Goal: Information Seeking & Learning: Learn about a topic

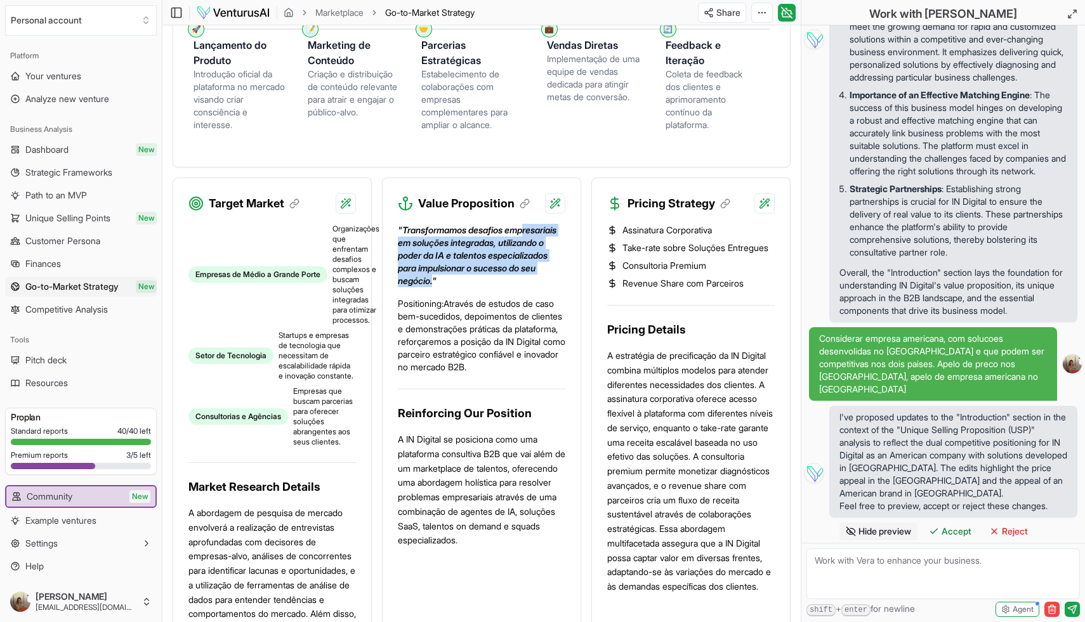
scroll to position [437, 0]
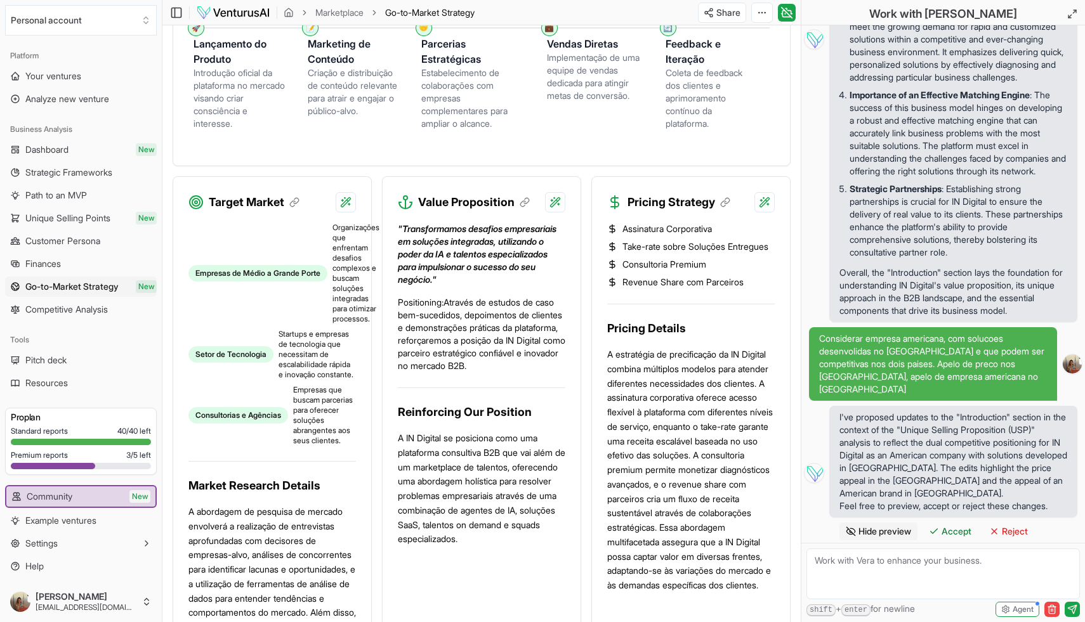
click at [488, 369] on p "Positioning: Através de estudos de caso bem-sucedidos, depoimentos de clientes …" at bounding box center [481, 334] width 167 height 76
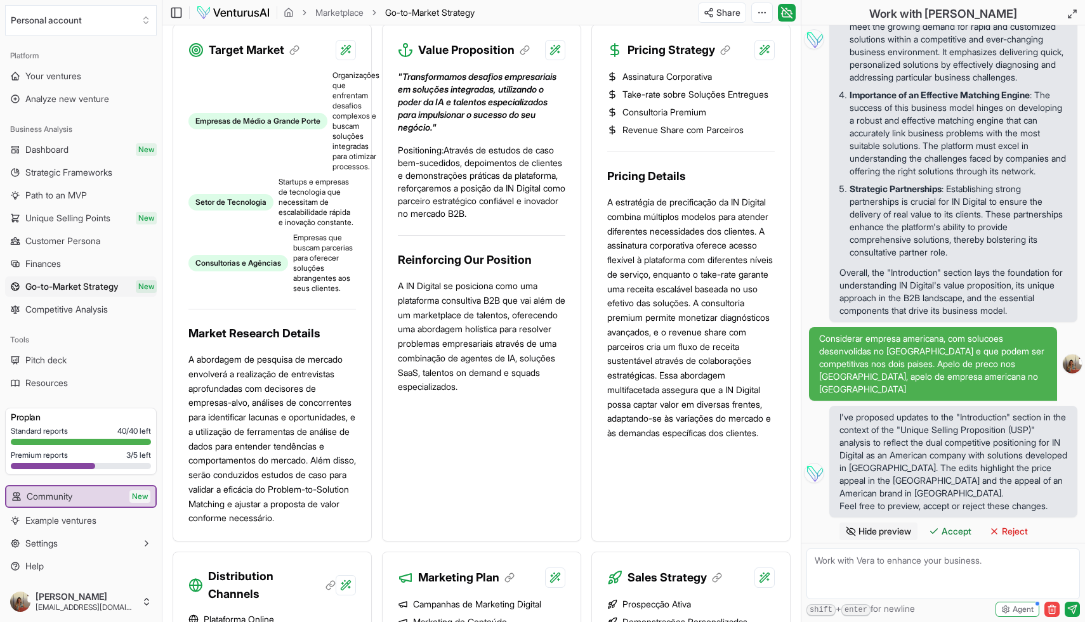
scroll to position [590, 0]
click at [62, 199] on span "Path to an MVP" at bounding box center [56, 195] width 62 height 13
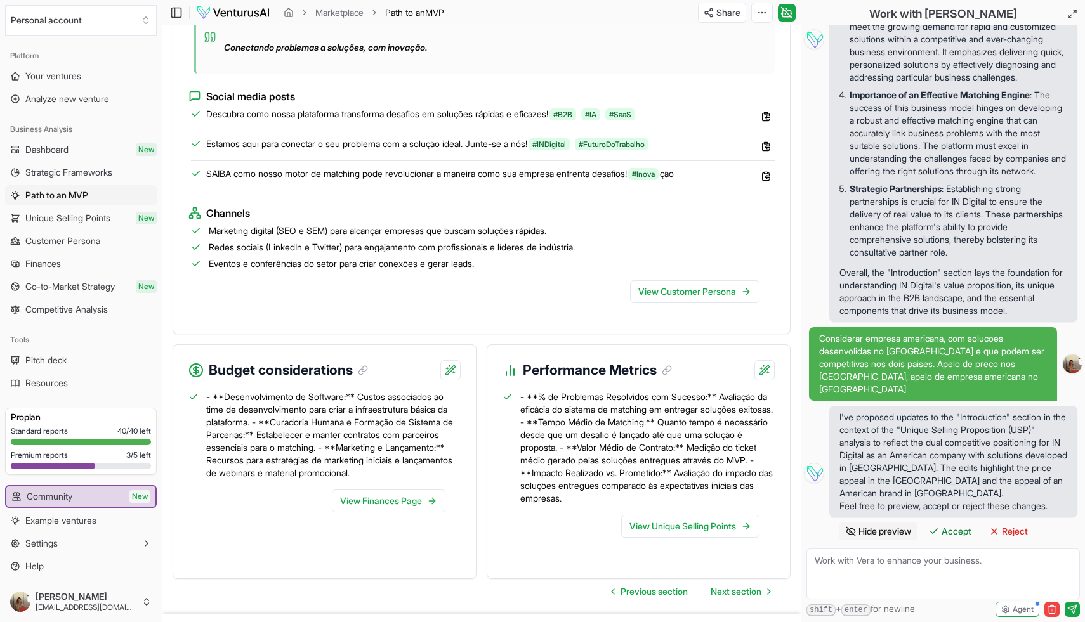
scroll to position [1104, 0]
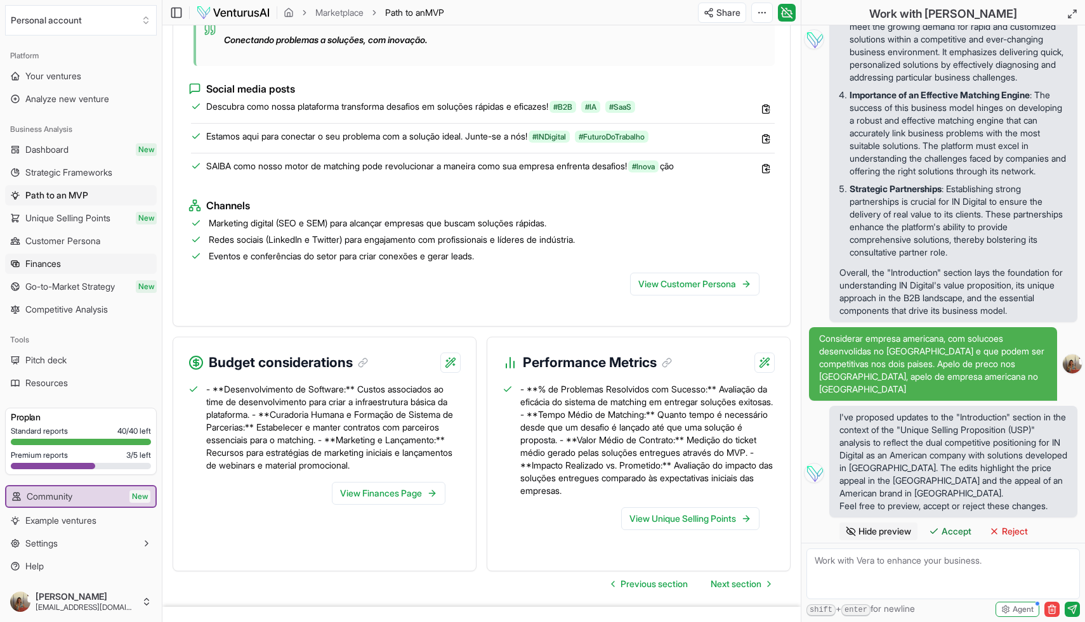
click at [58, 264] on span "Finances" at bounding box center [43, 264] width 36 height 13
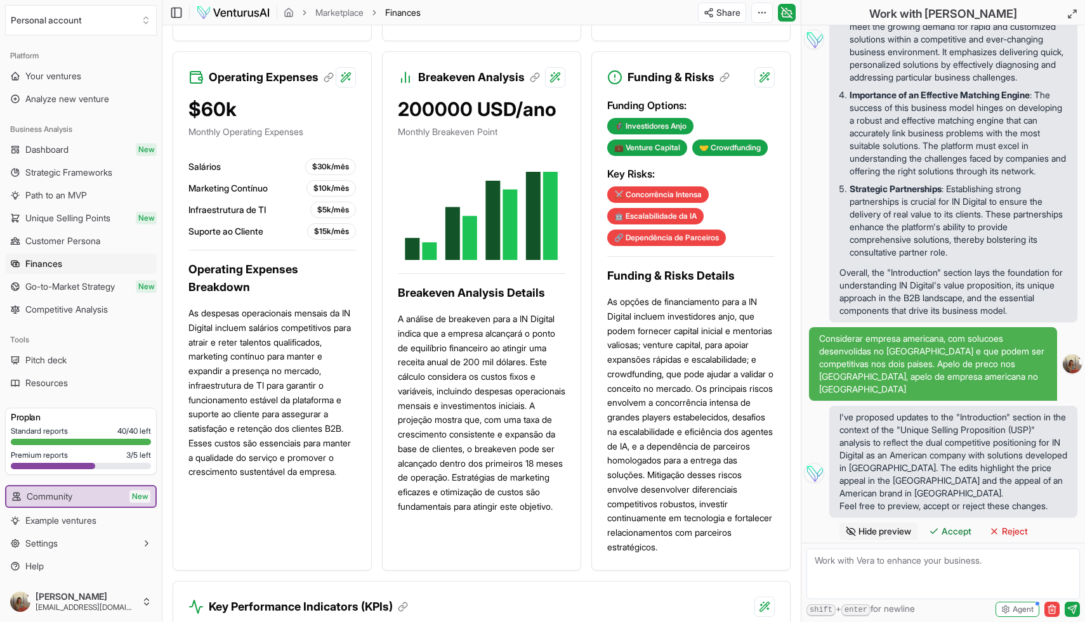
scroll to position [854, 0]
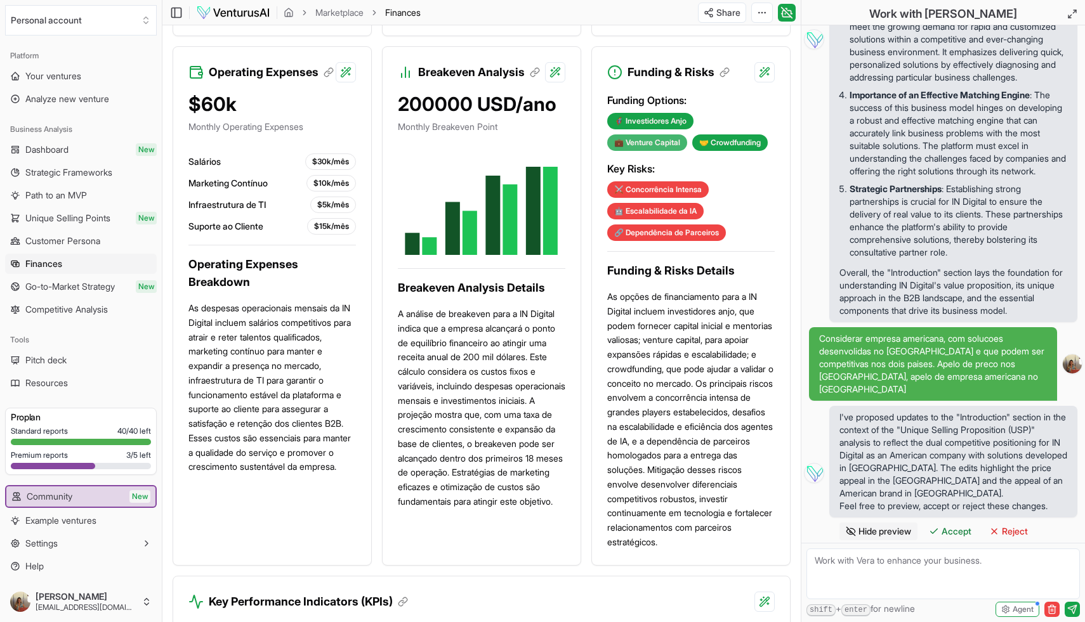
click at [640, 151] on div "💼 Venture Capital" at bounding box center [647, 142] width 80 height 16
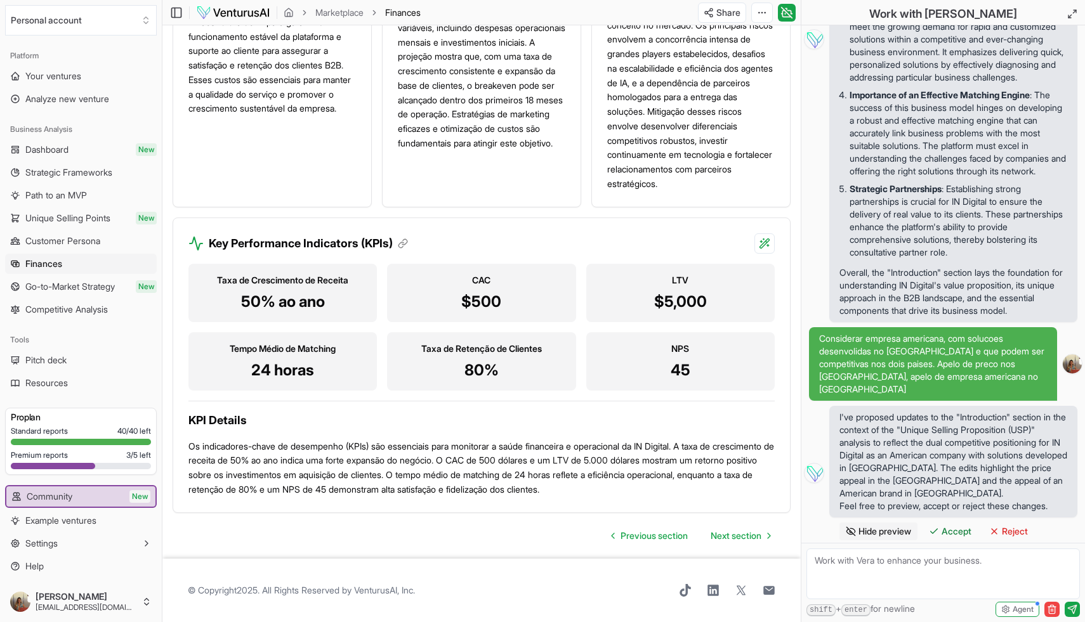
scroll to position [1261, 0]
click at [32, 382] on span "Resources" at bounding box center [46, 383] width 43 height 13
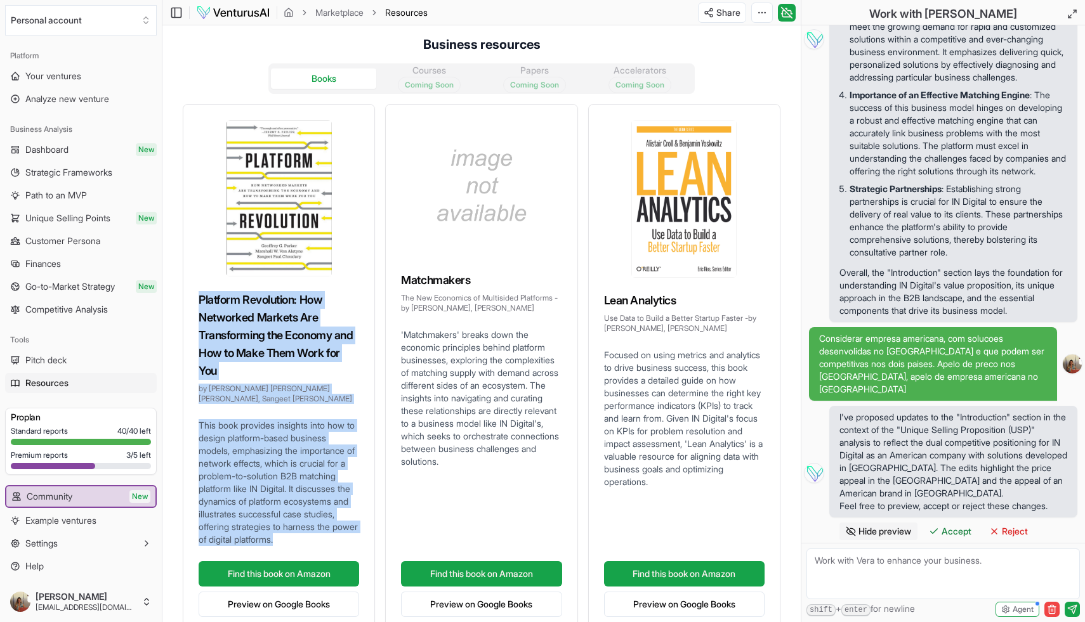
drag, startPoint x: 253, startPoint y: 554, endPoint x: 178, endPoint y: 303, distance: 262.1
click at [178, 303] on div "Platform Revolution: How Networked Markets Are Transforming the Economy and How…" at bounding box center [482, 368] width 618 height 529
copy div "Platform Revolution: How Networked Markets Are Transforming the Economy and How…"
click at [273, 222] on img at bounding box center [278, 198] width 105 height 157
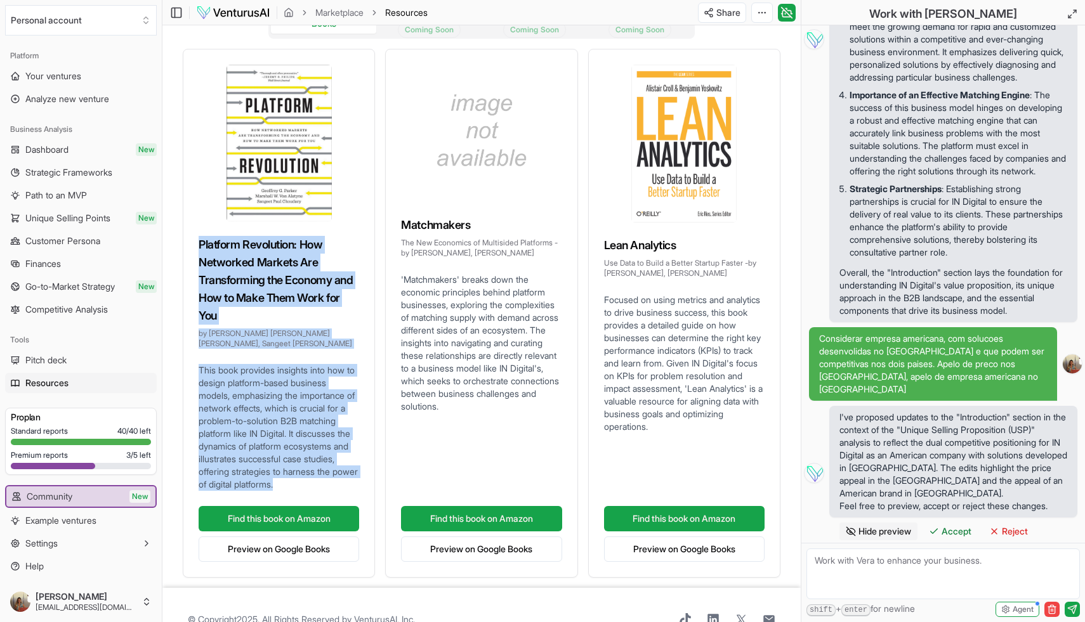
scroll to position [97, 0]
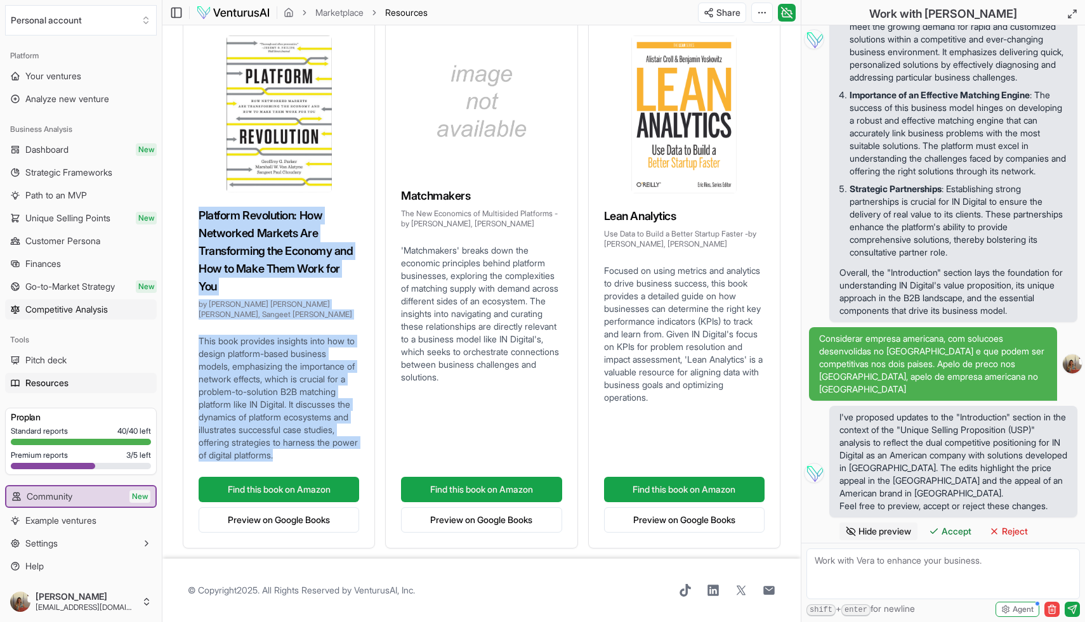
click at [77, 310] on span "Competitive Analysis" at bounding box center [66, 309] width 82 height 13
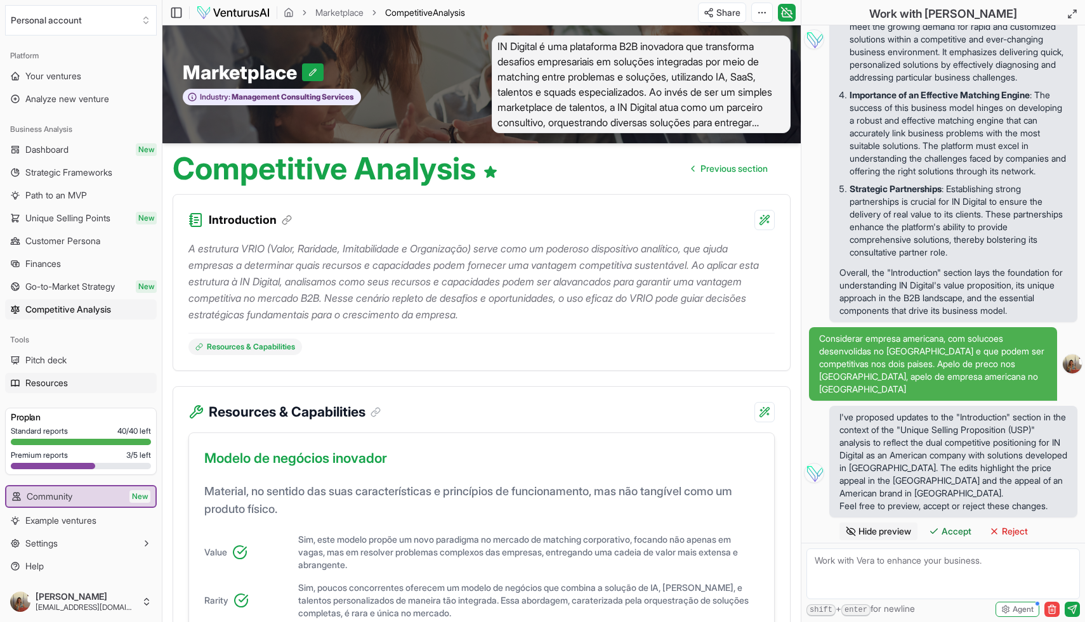
click at [27, 383] on span "Resources" at bounding box center [46, 383] width 43 height 13
click at [67, 150] on span "Dashboard" at bounding box center [46, 149] width 43 height 13
